Goal: Book appointment/travel/reservation

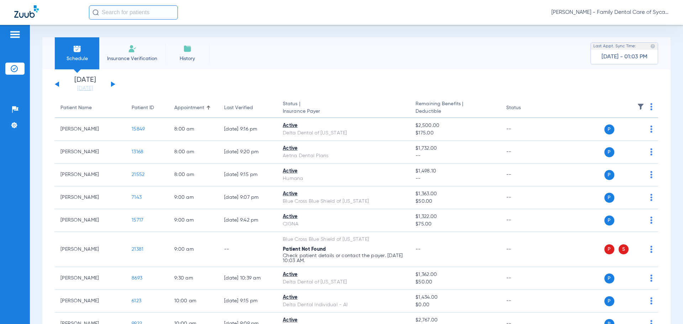
click at [111, 83] on button at bounding box center [113, 83] width 4 height 5
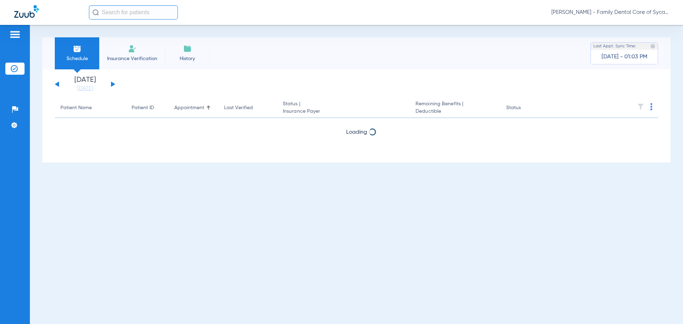
click at [111, 83] on button at bounding box center [113, 83] width 4 height 5
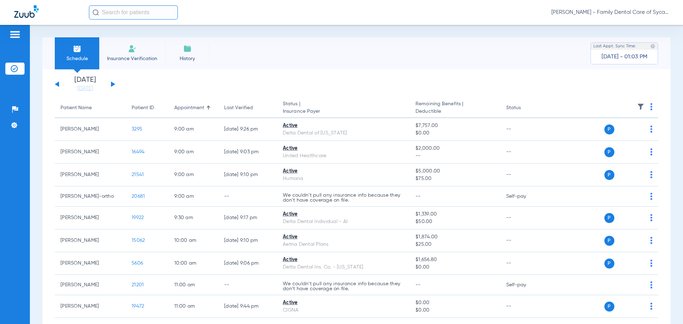
click at [111, 83] on button at bounding box center [113, 83] width 4 height 5
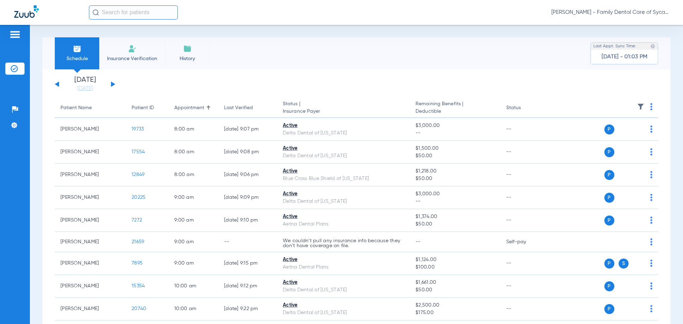
click at [59, 85] on div "[DATE] [DATE] [DATE] [DATE] [DATE] [DATE] [DATE] [DATE] [DATE] [DATE] [DATE] [D…" at bounding box center [85, 84] width 60 height 16
click at [58, 83] on button at bounding box center [57, 83] width 4 height 5
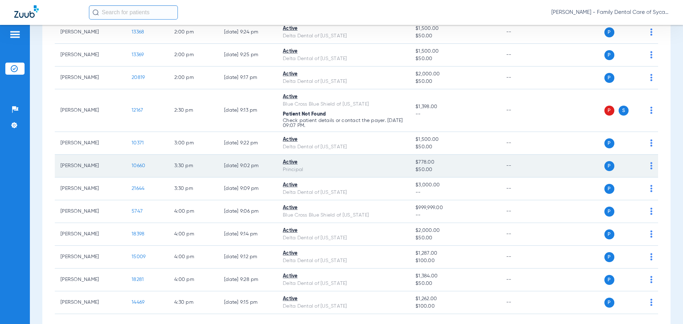
scroll to position [479, 0]
